Goal: Transaction & Acquisition: Purchase product/service

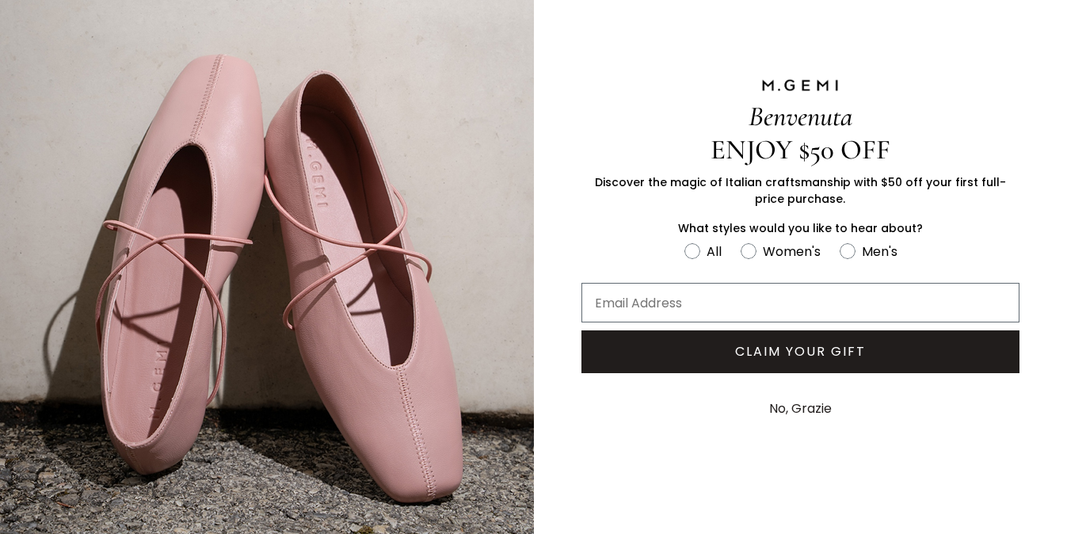
scroll to position [63, 0]
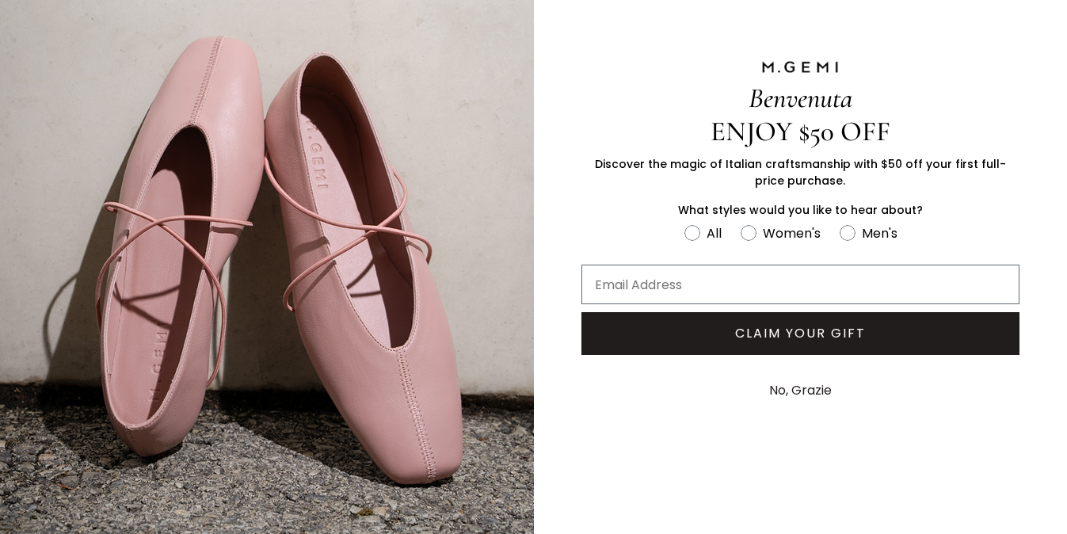
click at [784, 389] on button "No, Grazie" at bounding box center [800, 391] width 78 height 40
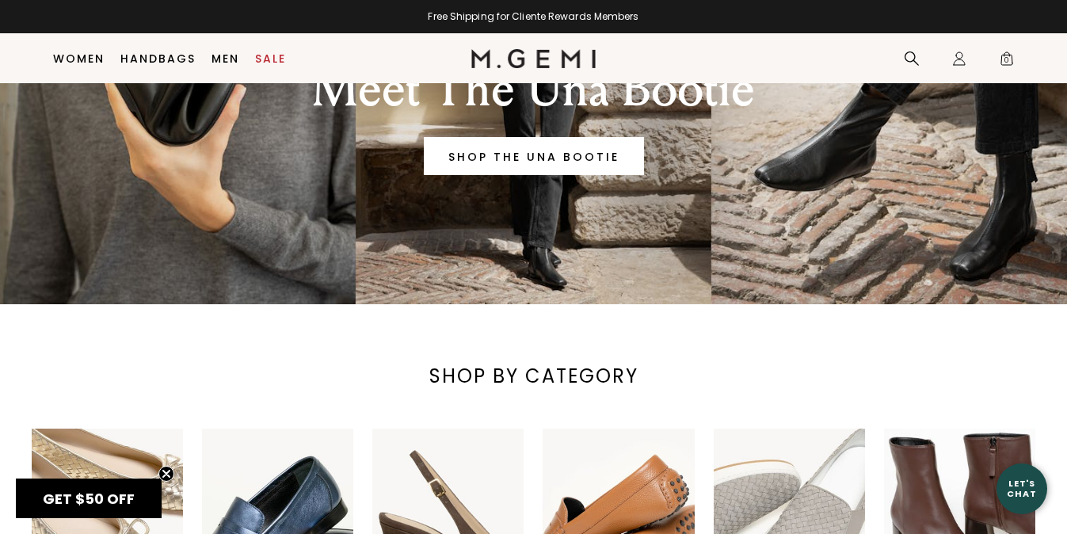
scroll to position [222, 0]
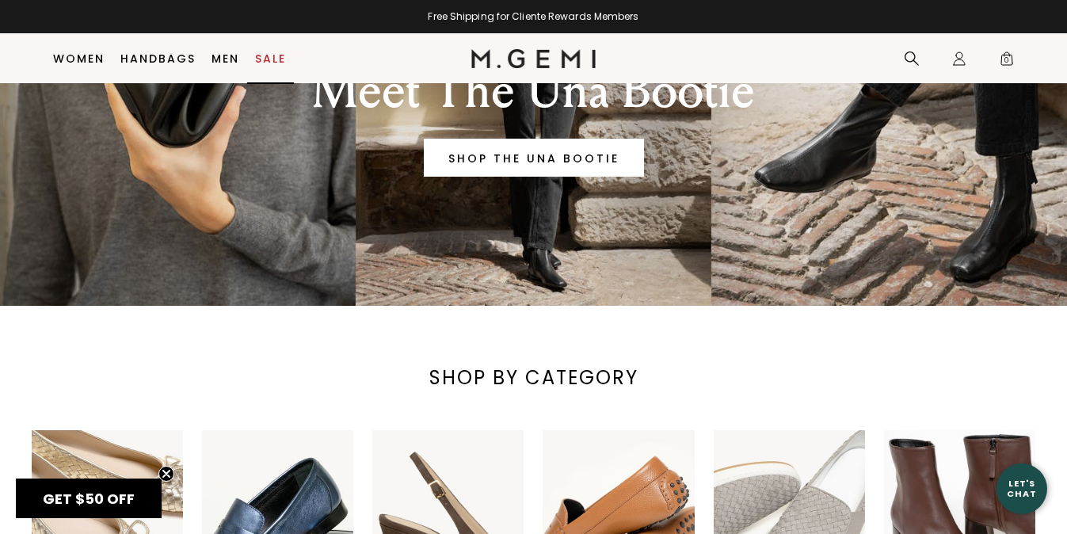
click at [265, 59] on link "Sale" at bounding box center [270, 58] width 31 height 13
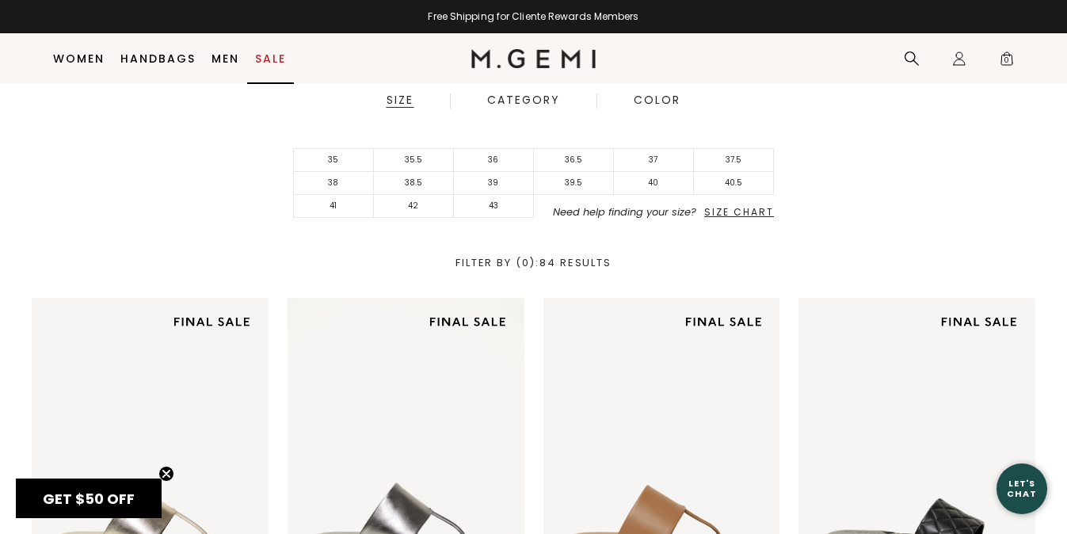
scroll to position [351, 0]
click at [572, 183] on li "39.5" at bounding box center [574, 182] width 80 height 23
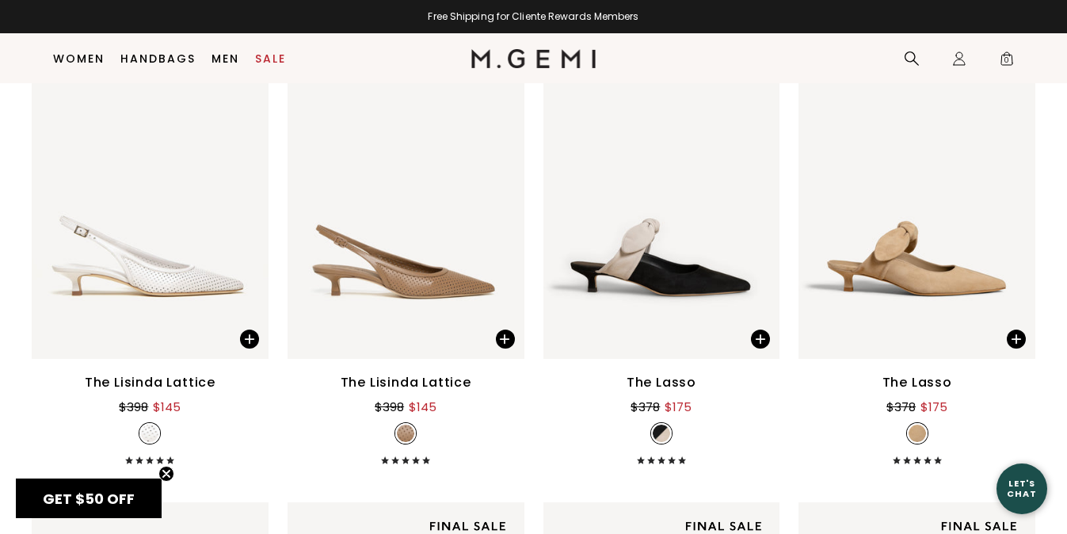
scroll to position [2482, 0]
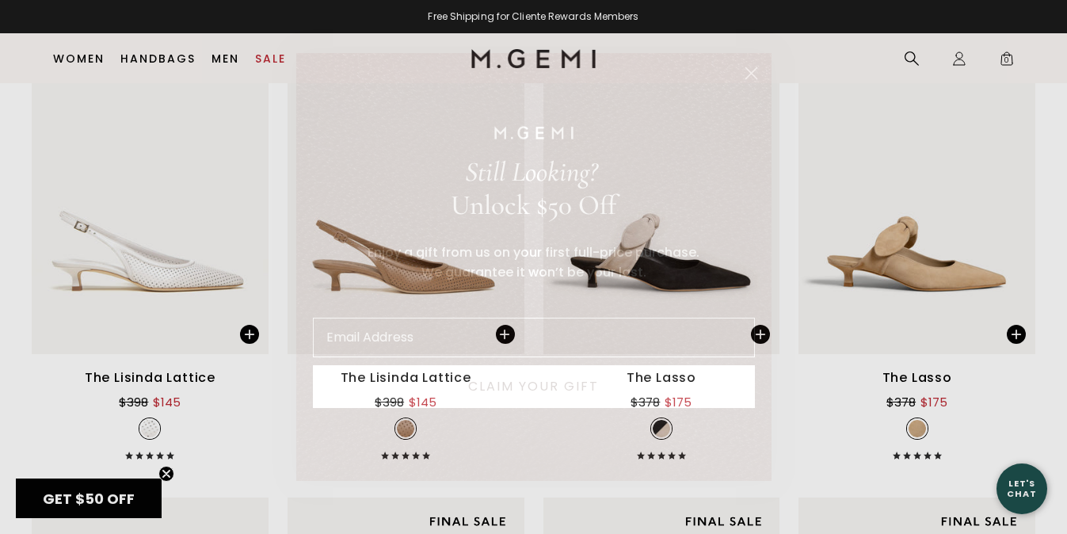
click at [156, 281] on div "Close dialog Still Looking? Unlock $50 Off Enjoy a gift from us on your first f…" at bounding box center [533, 267] width 1067 height 534
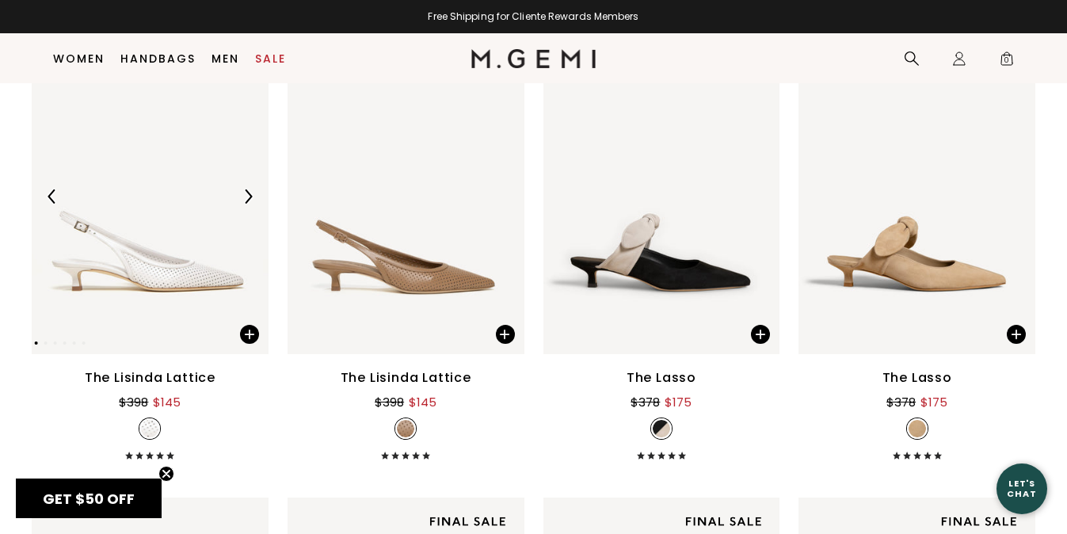
click at [174, 321] on img at bounding box center [150, 196] width 237 height 316
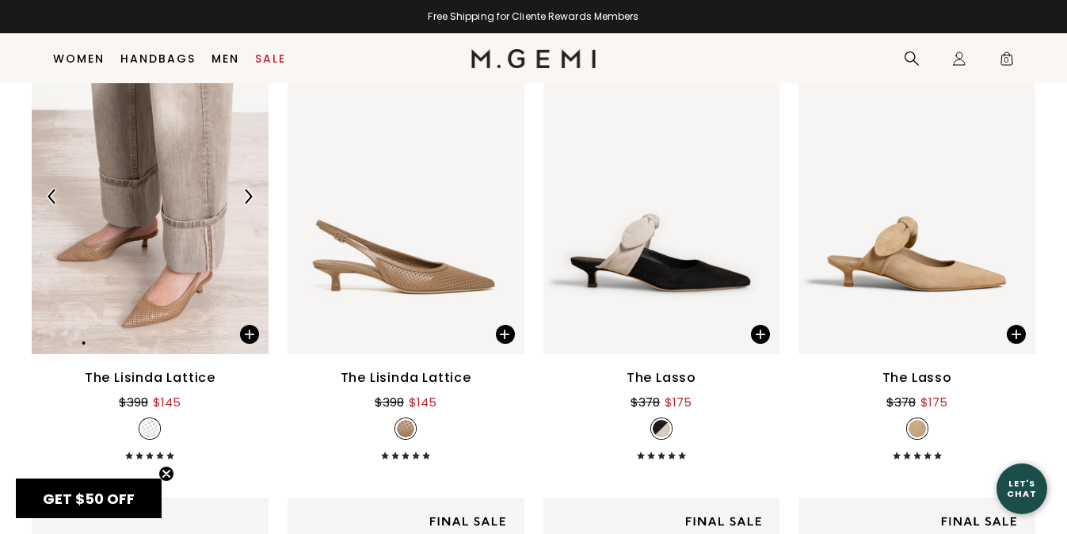
click at [174, 321] on div at bounding box center [150, 196] width 237 height 316
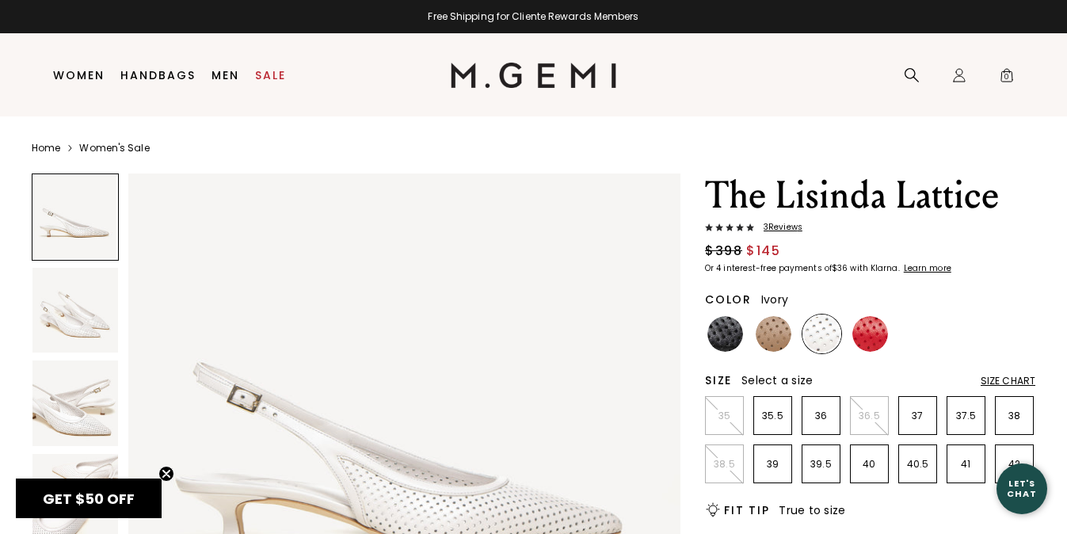
scroll to position [71, 0]
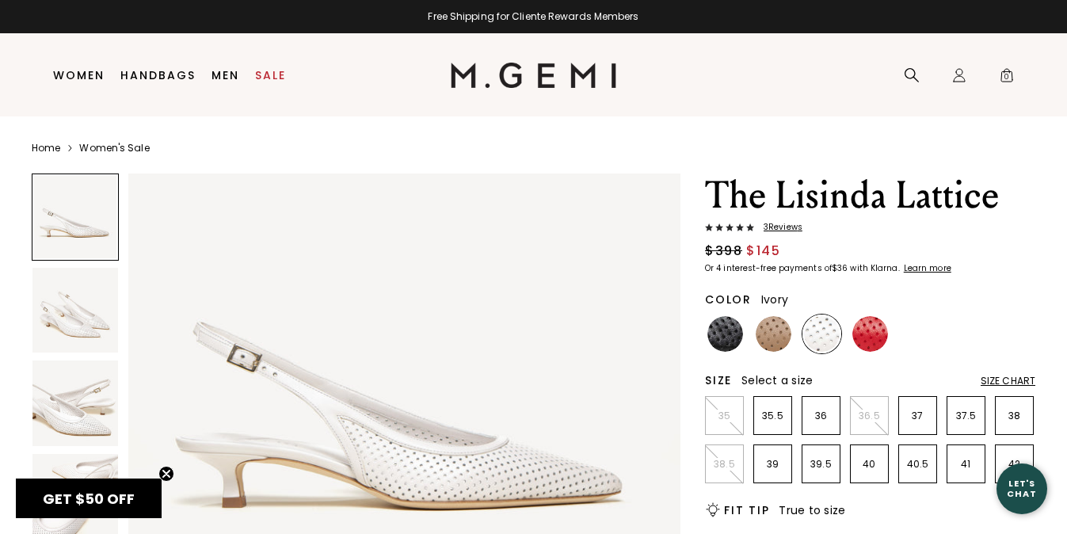
click at [86, 322] on img at bounding box center [75, 311] width 86 height 86
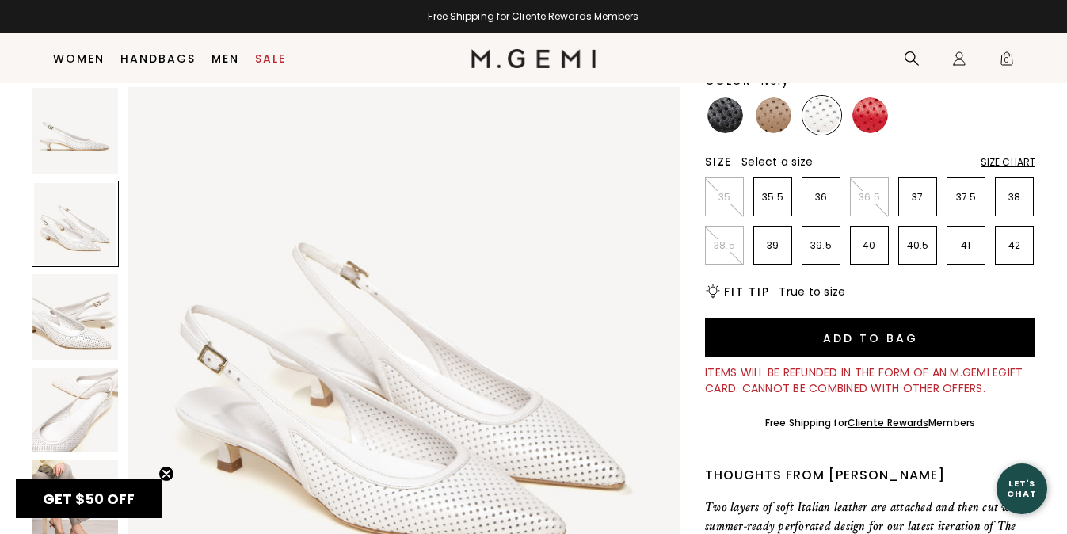
scroll to position [185, 0]
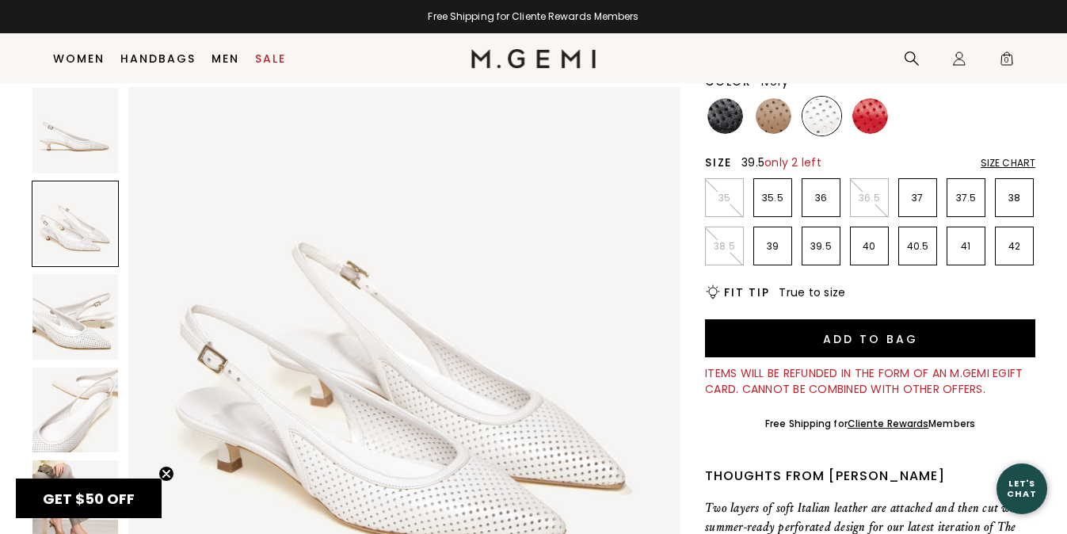
click at [820, 249] on p "39.5" at bounding box center [821, 246] width 37 height 13
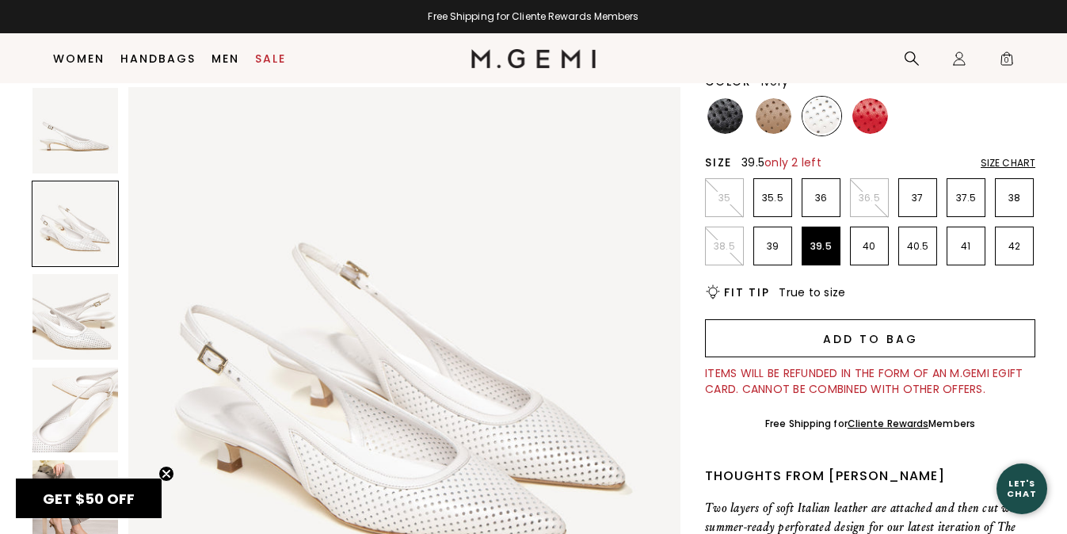
click at [832, 339] on button "Add to Bag" at bounding box center [870, 338] width 330 height 38
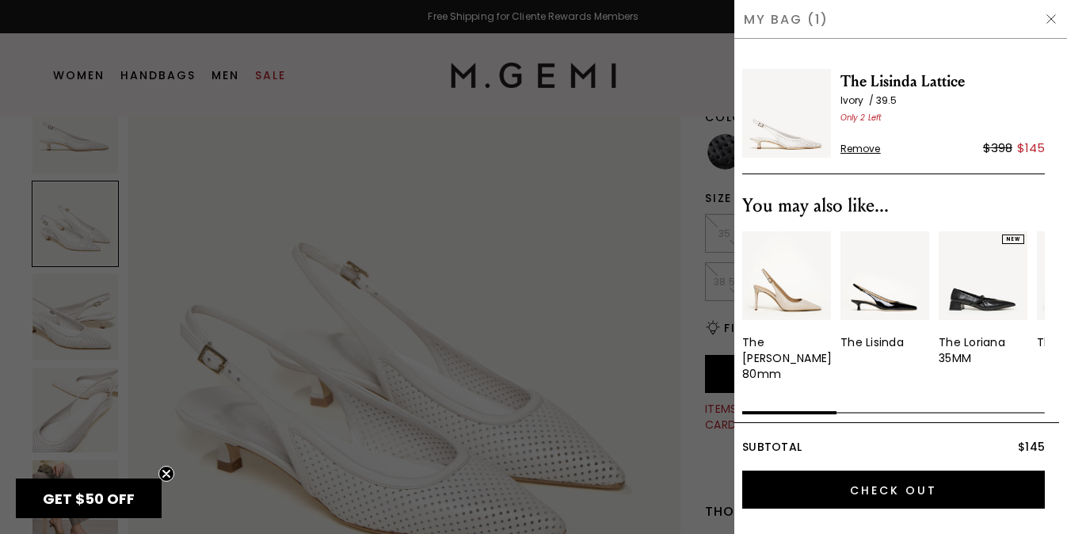
click at [889, 302] on img at bounding box center [885, 275] width 89 height 89
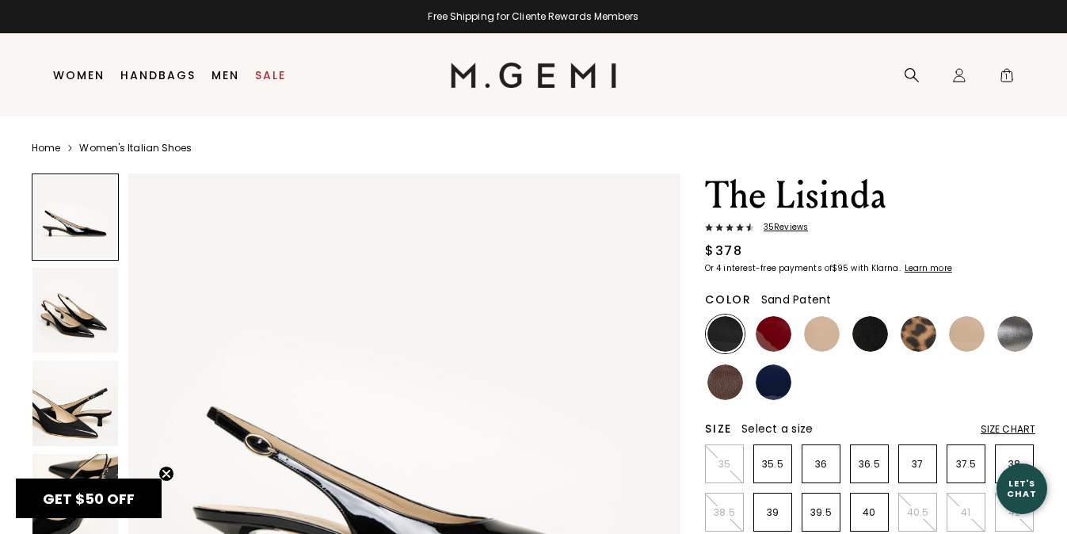
click at [963, 332] on img at bounding box center [967, 334] width 36 height 36
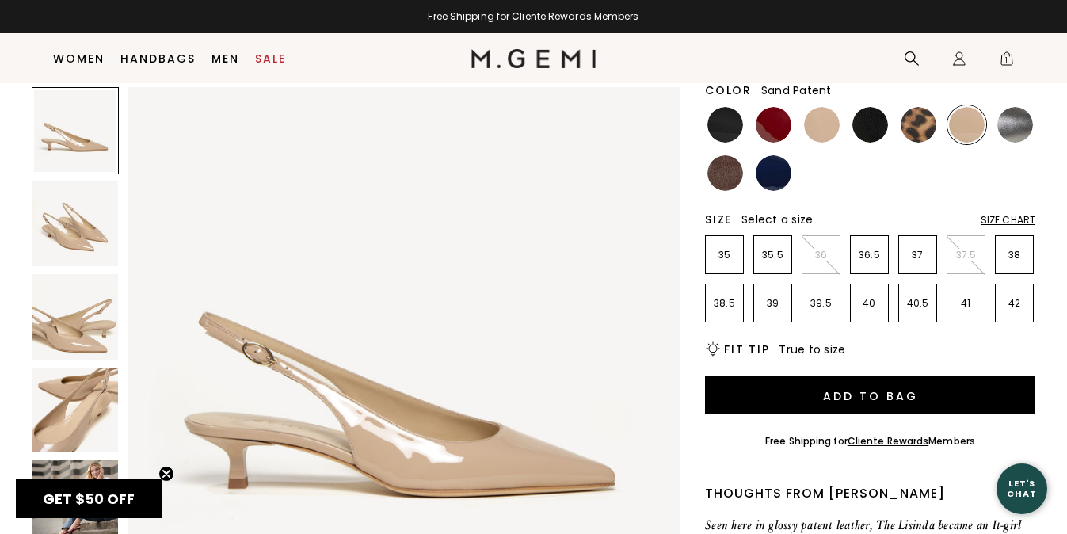
scroll to position [187, 0]
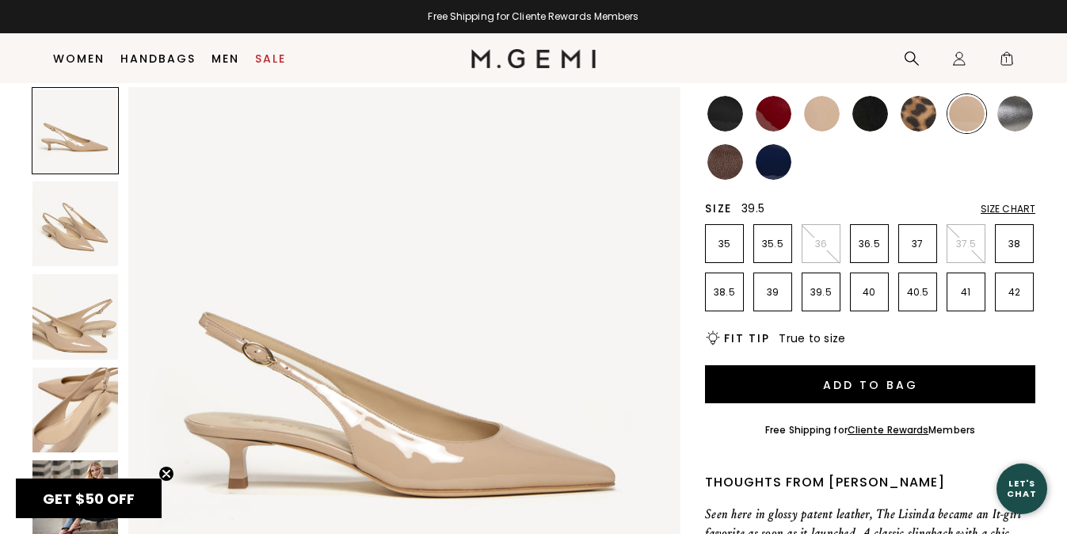
click at [822, 293] on p "39.5" at bounding box center [821, 292] width 37 height 13
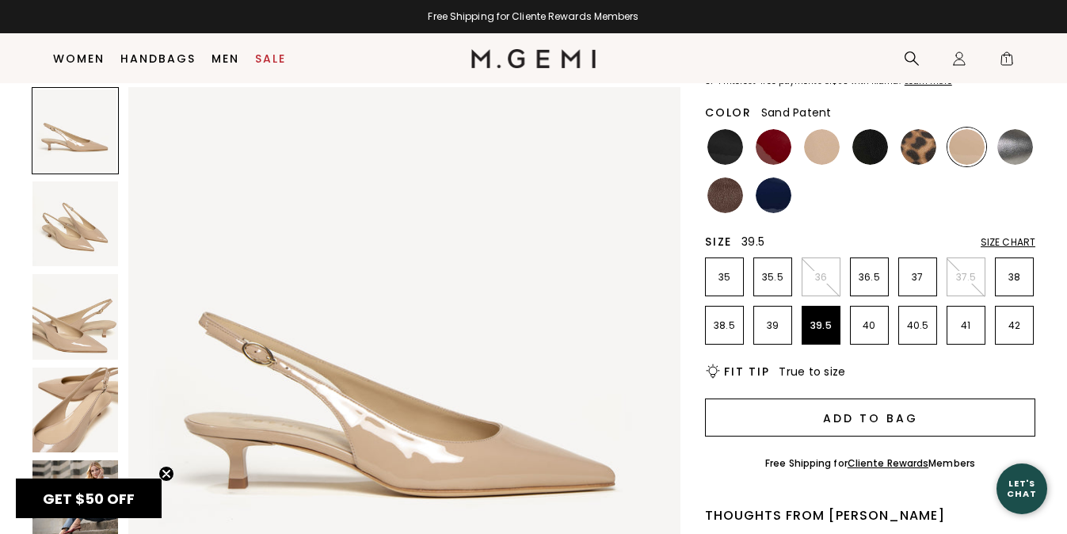
scroll to position [155, 0]
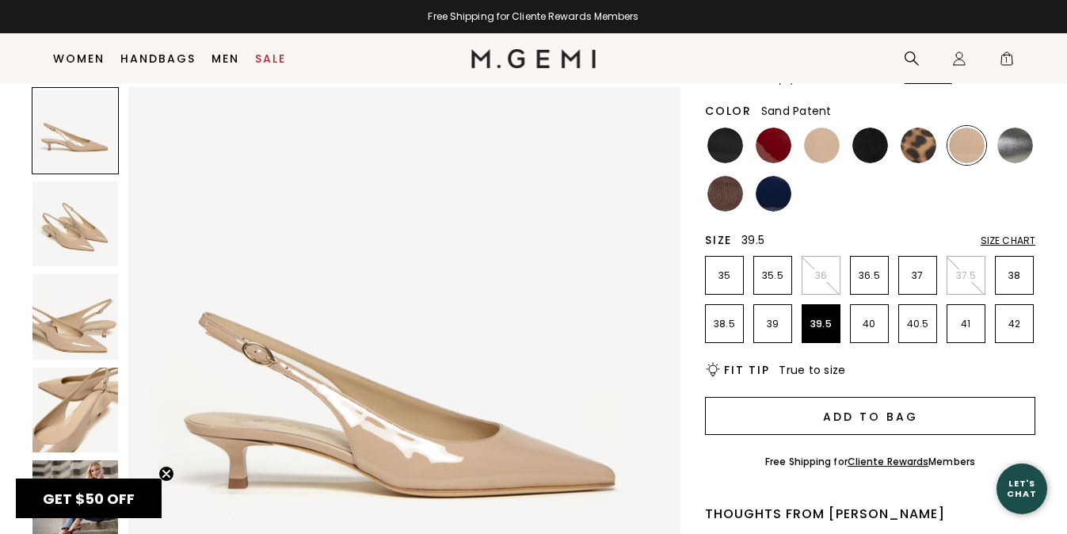
click at [876, 416] on button "Add to Bag" at bounding box center [870, 416] width 330 height 38
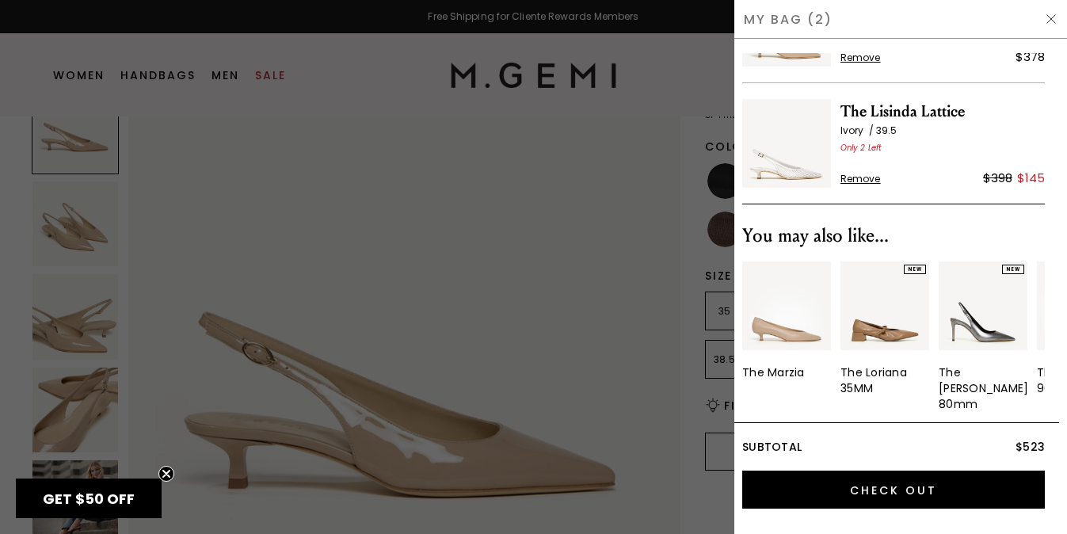
scroll to position [117, 0]
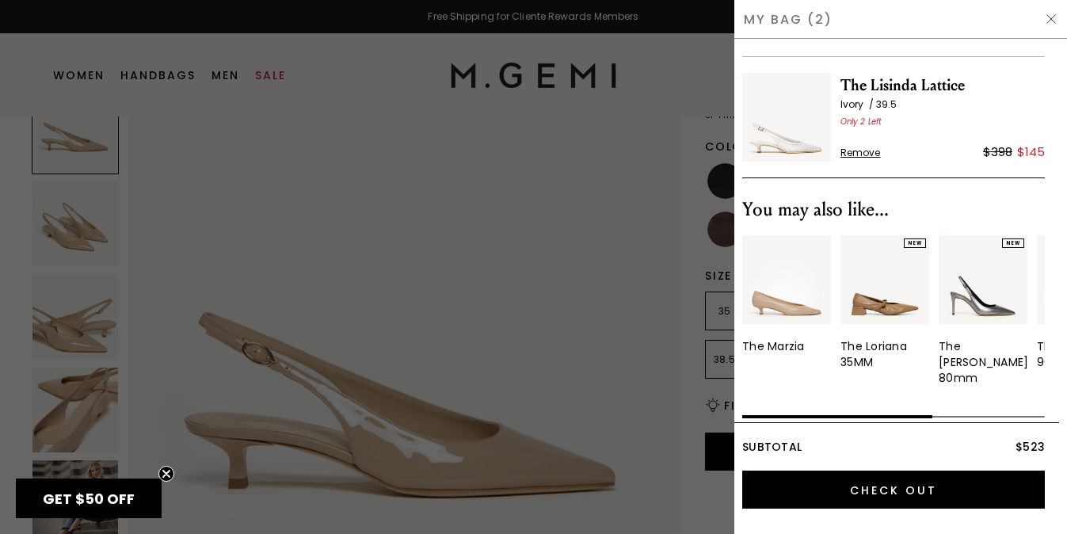
click at [784, 303] on img "1 / 5" at bounding box center [786, 279] width 89 height 89
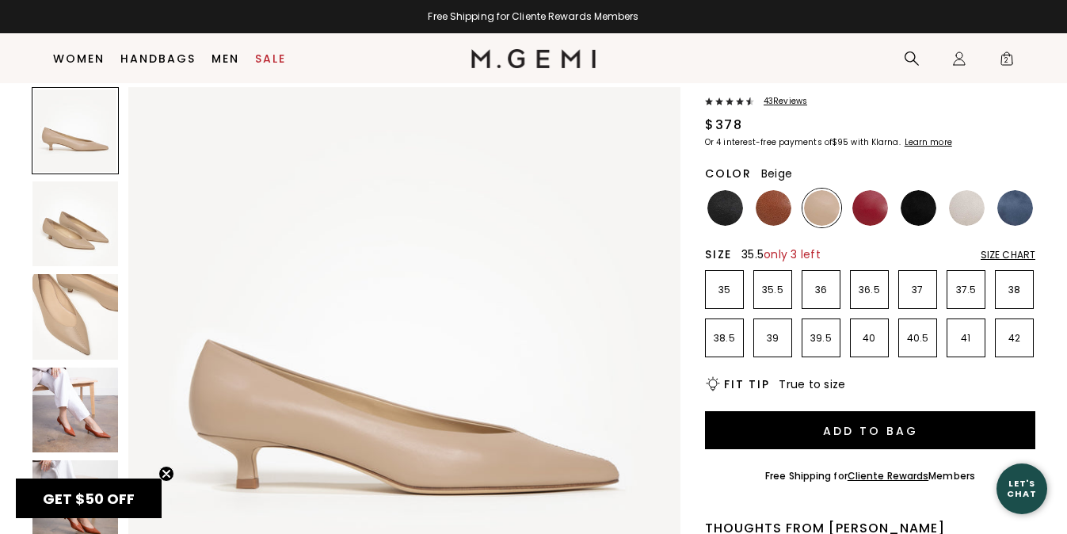
scroll to position [92, 0]
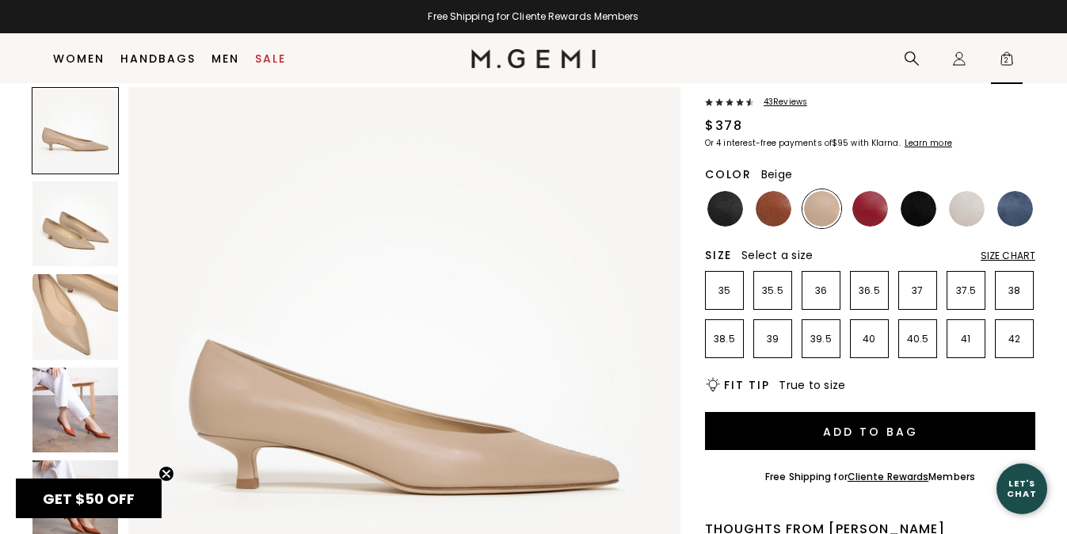
click at [1008, 59] on span "2" at bounding box center [1007, 62] width 16 height 16
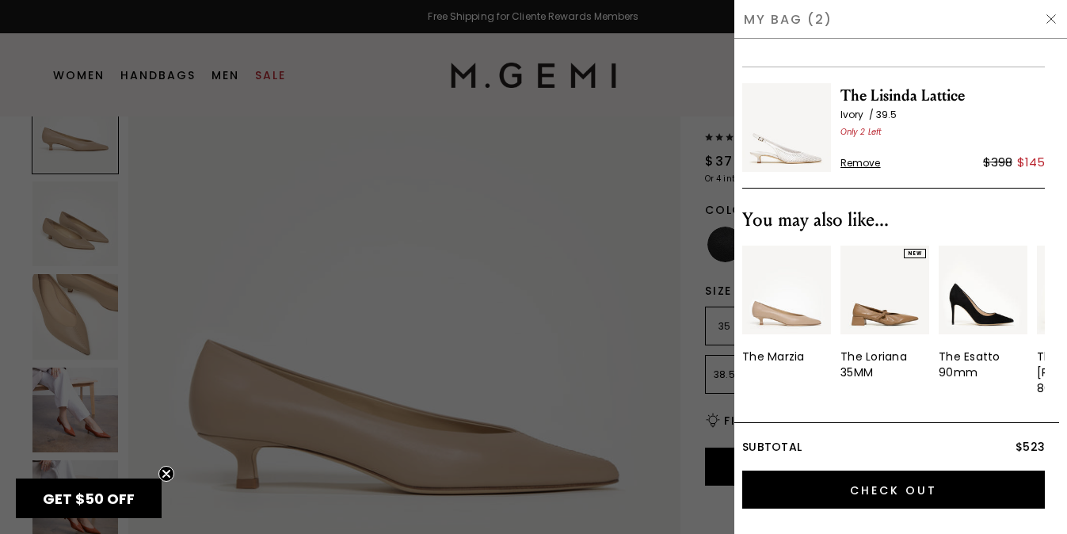
scroll to position [117, 0]
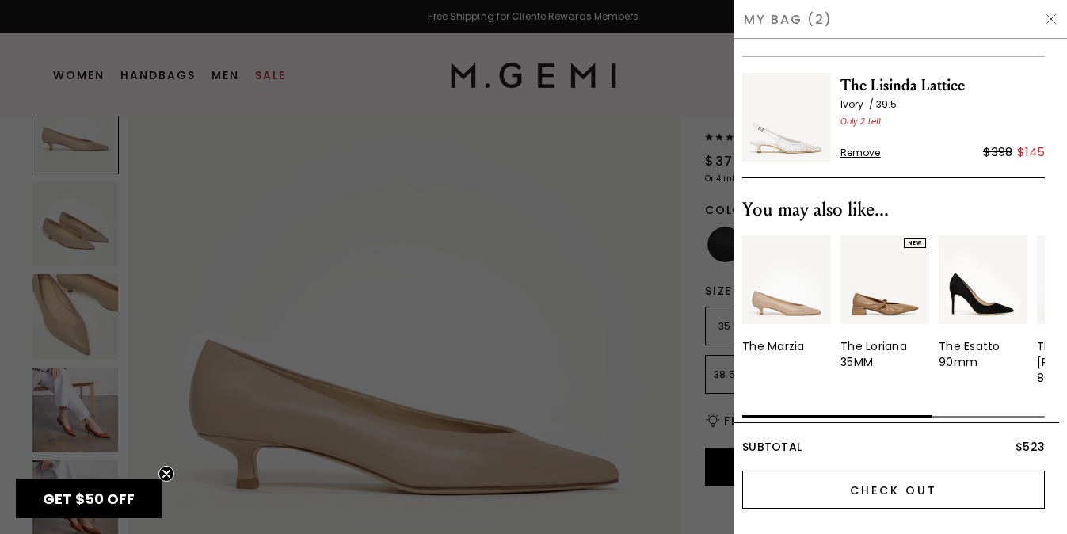
click at [902, 492] on input "Check Out" at bounding box center [893, 490] width 303 height 38
